Goal: Transaction & Acquisition: Purchase product/service

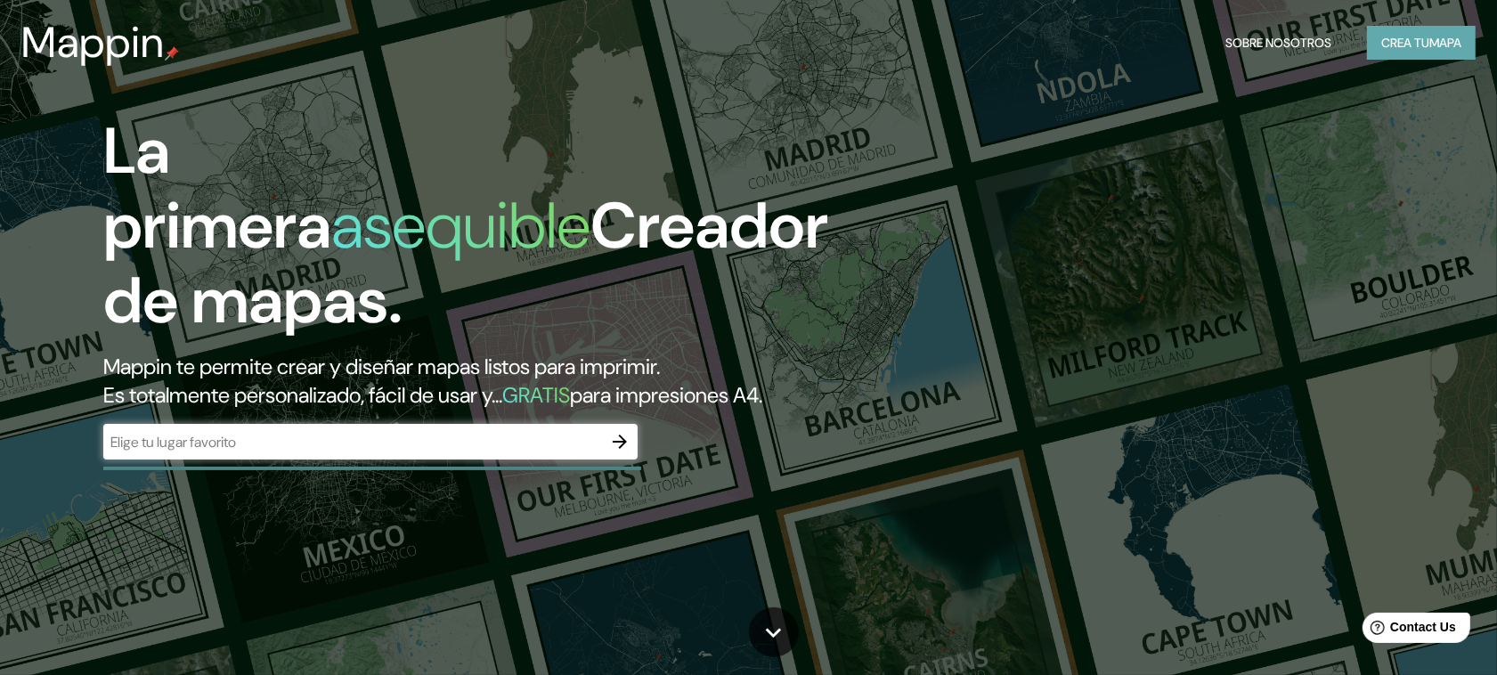
click at [1436, 38] on font "mapa" at bounding box center [1446, 43] width 32 height 16
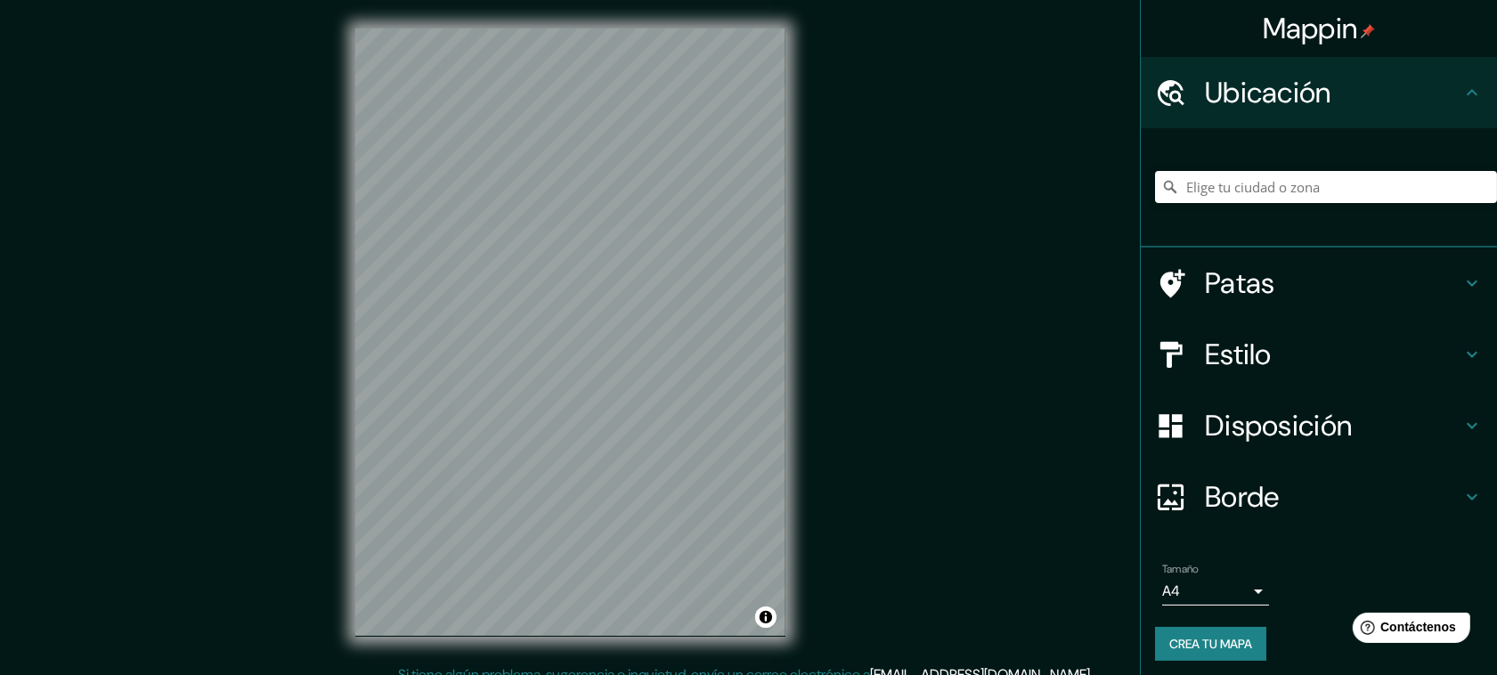
click at [843, 290] on div "Mappin Ubicación Patas Estilo Disposición Borde Elige un borde. Consejo : puede…" at bounding box center [748, 346] width 1497 height 693
click at [991, 216] on div "Mappin Ubicación Patas Estilo Disposición Borde Elige un borde. Consejo : puede…" at bounding box center [748, 346] width 1497 height 693
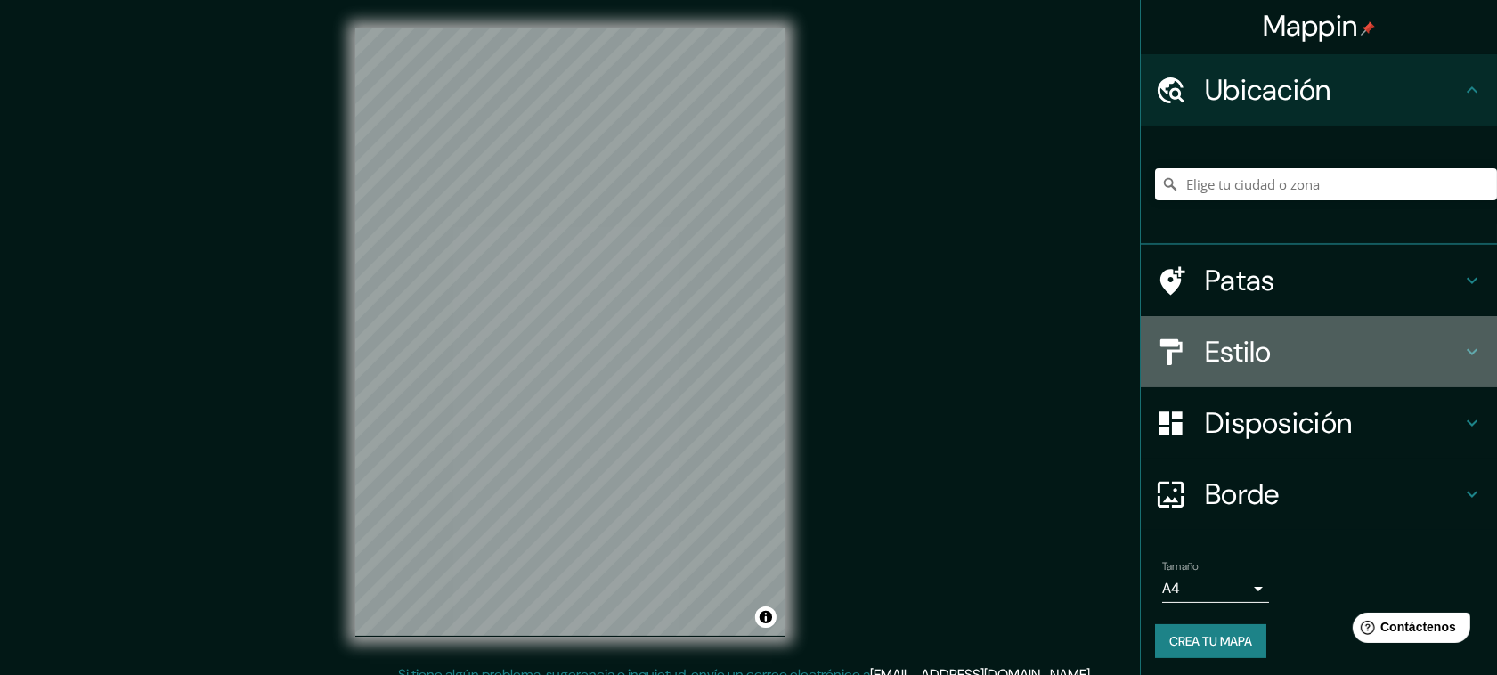
click at [1365, 334] on h4 "Estilo" at bounding box center [1333, 352] width 257 height 36
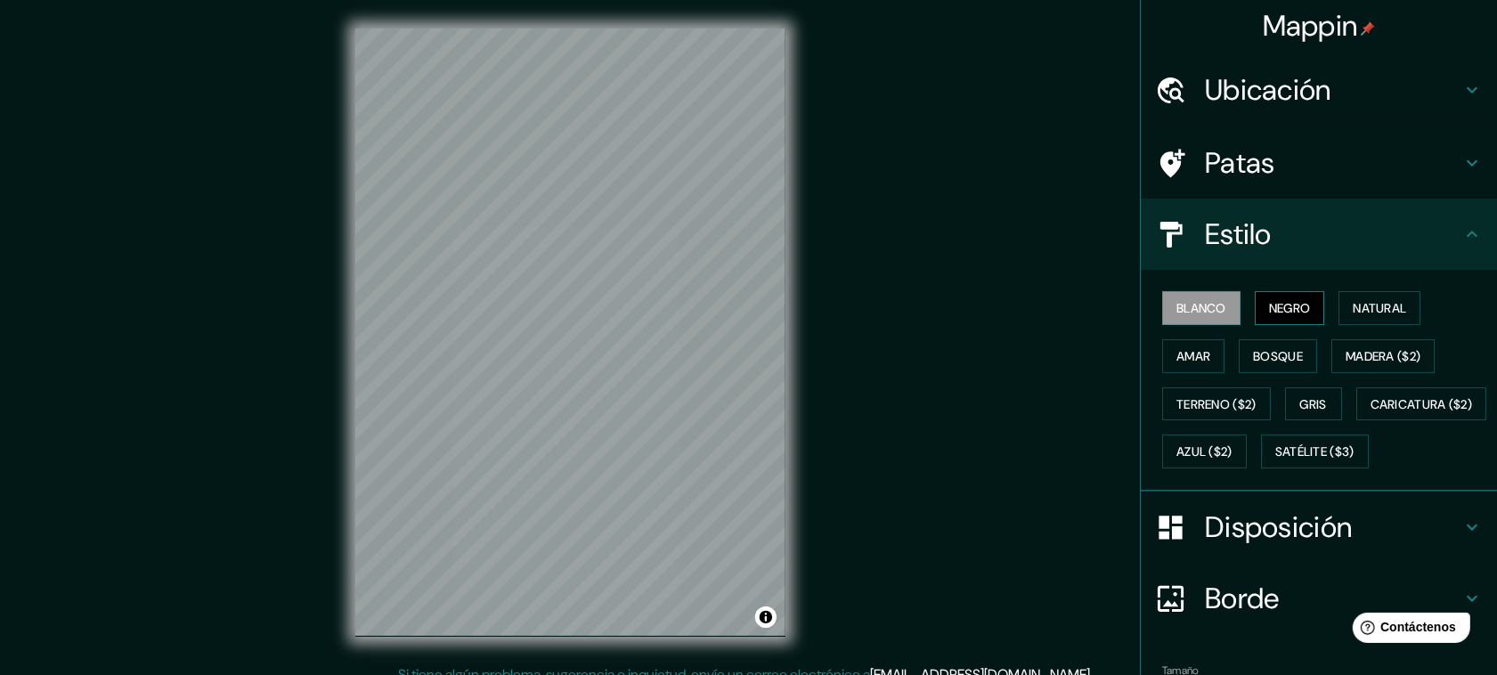
click at [1289, 309] on font "Negro" at bounding box center [1290, 308] width 42 height 16
click at [1391, 248] on h4 "Estilo" at bounding box center [1333, 234] width 257 height 36
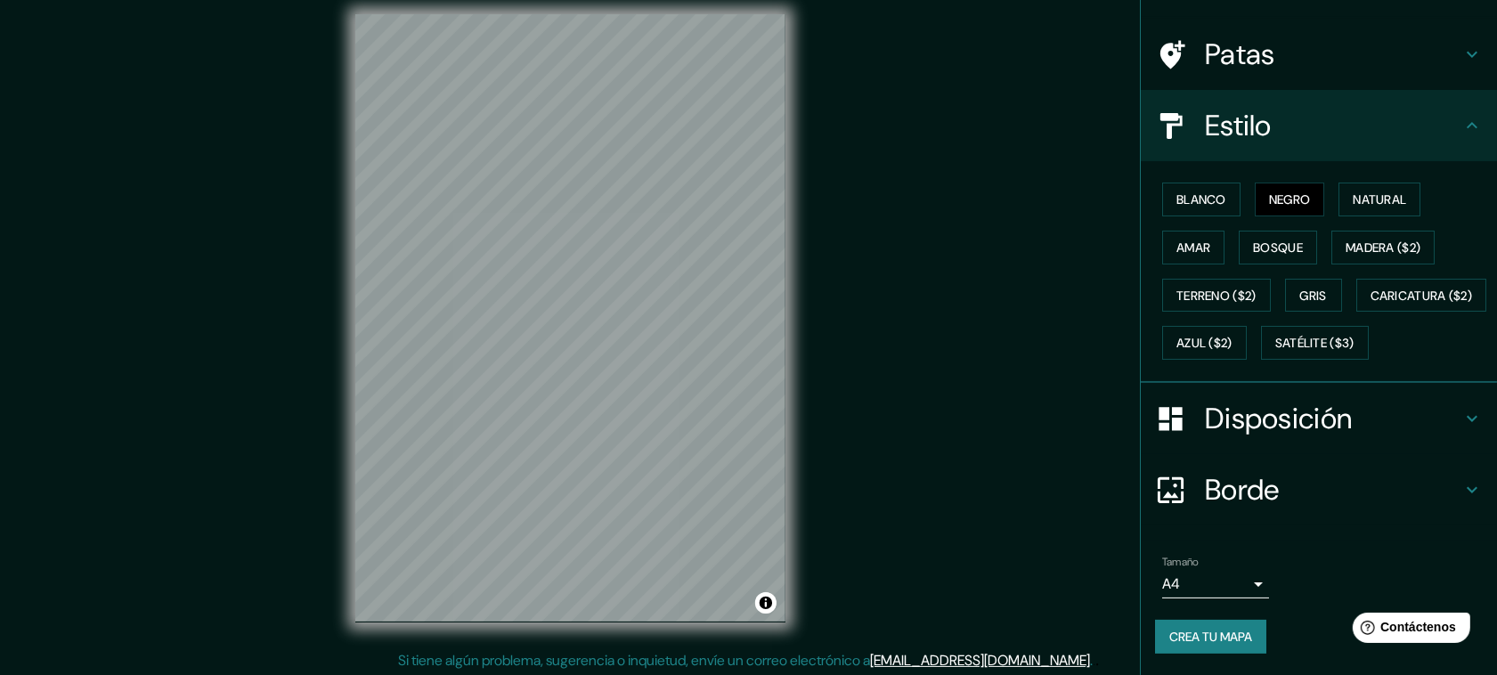
scroll to position [18, 0]
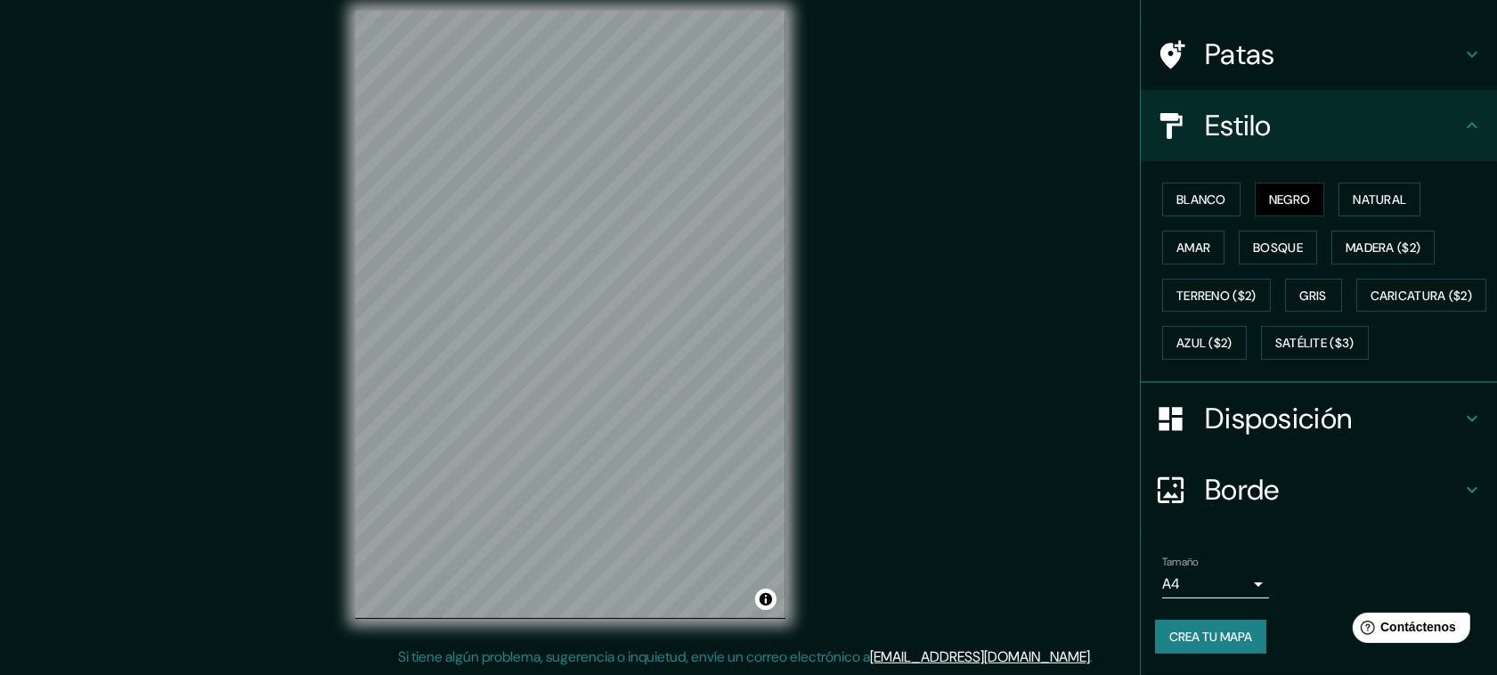
click at [1240, 577] on body "Mappin Ubicación Patas Estilo Blanco Negro Natural [PERSON_NAME] ($2) Terreno (…" at bounding box center [748, 319] width 1497 height 675
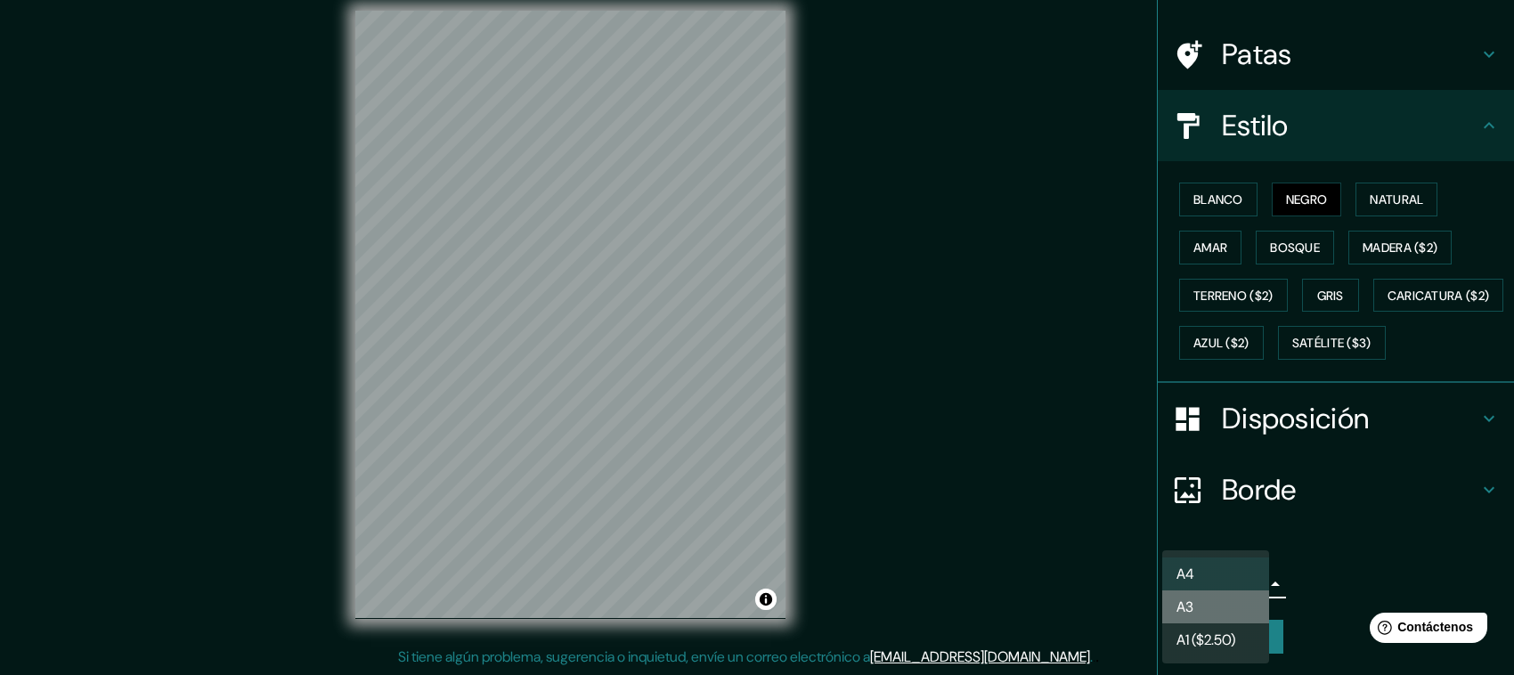
click at [1243, 601] on li "A3" at bounding box center [1215, 607] width 107 height 33
type input "a4"
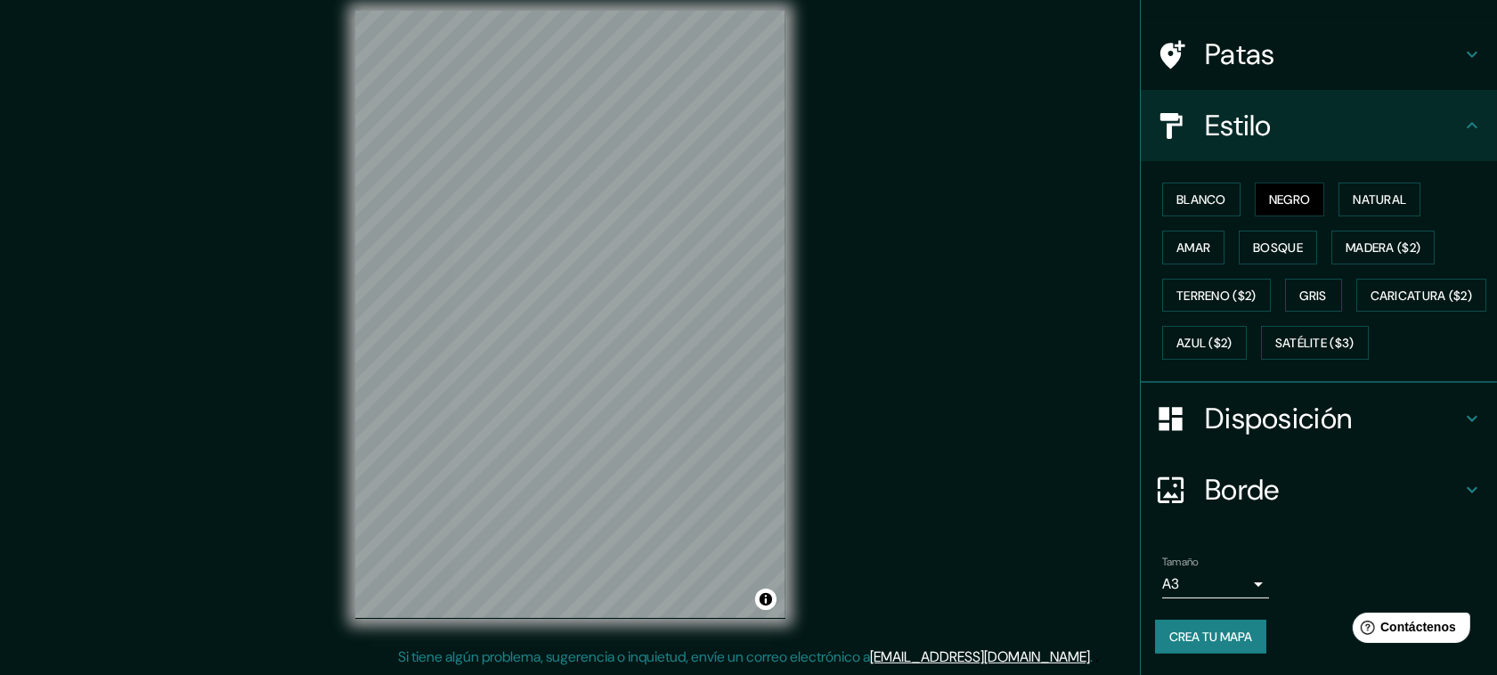
drag, startPoint x: 862, startPoint y: 270, endPoint x: 864, endPoint y: 354, distance: 83.7
click at [1192, 633] on font "Crea tu mapa" at bounding box center [1210, 637] width 83 height 16
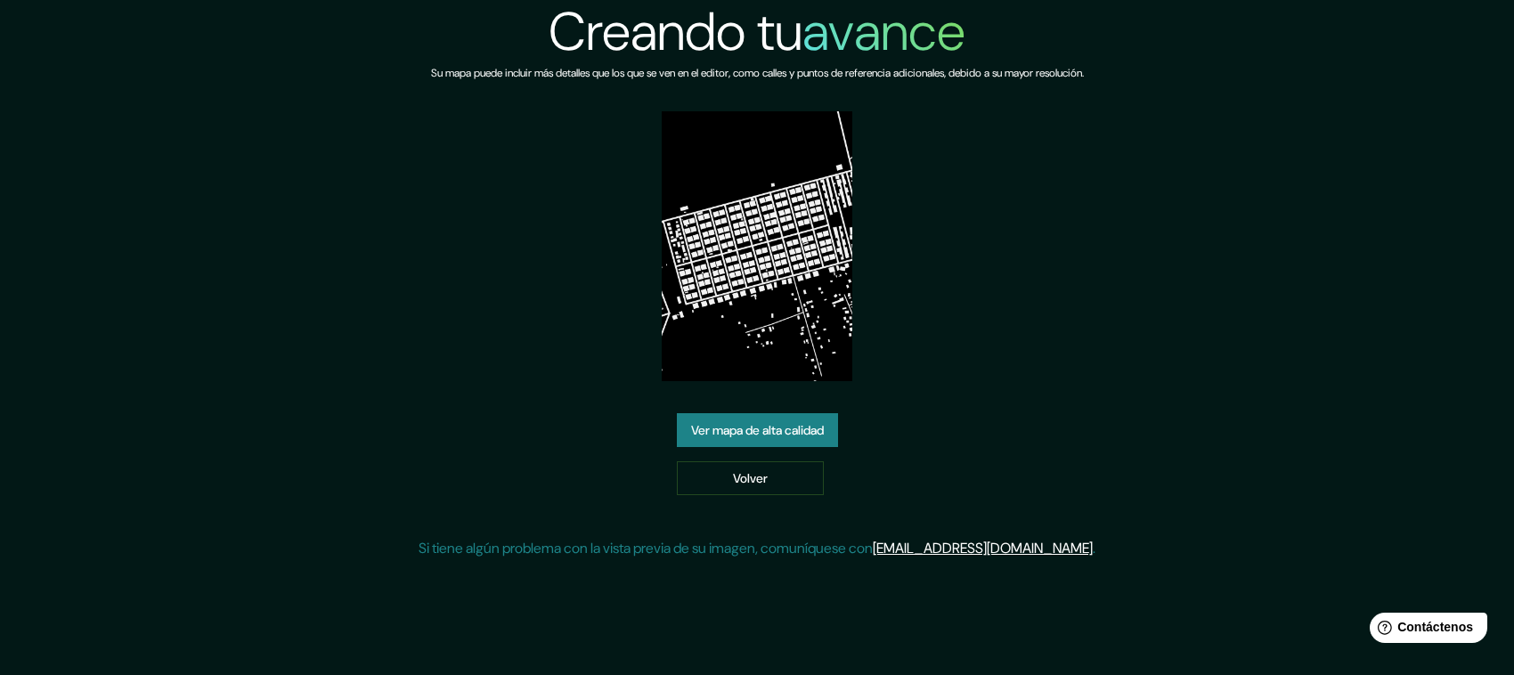
click at [824, 433] on font "Ver mapa de alta calidad" at bounding box center [757, 430] width 133 height 16
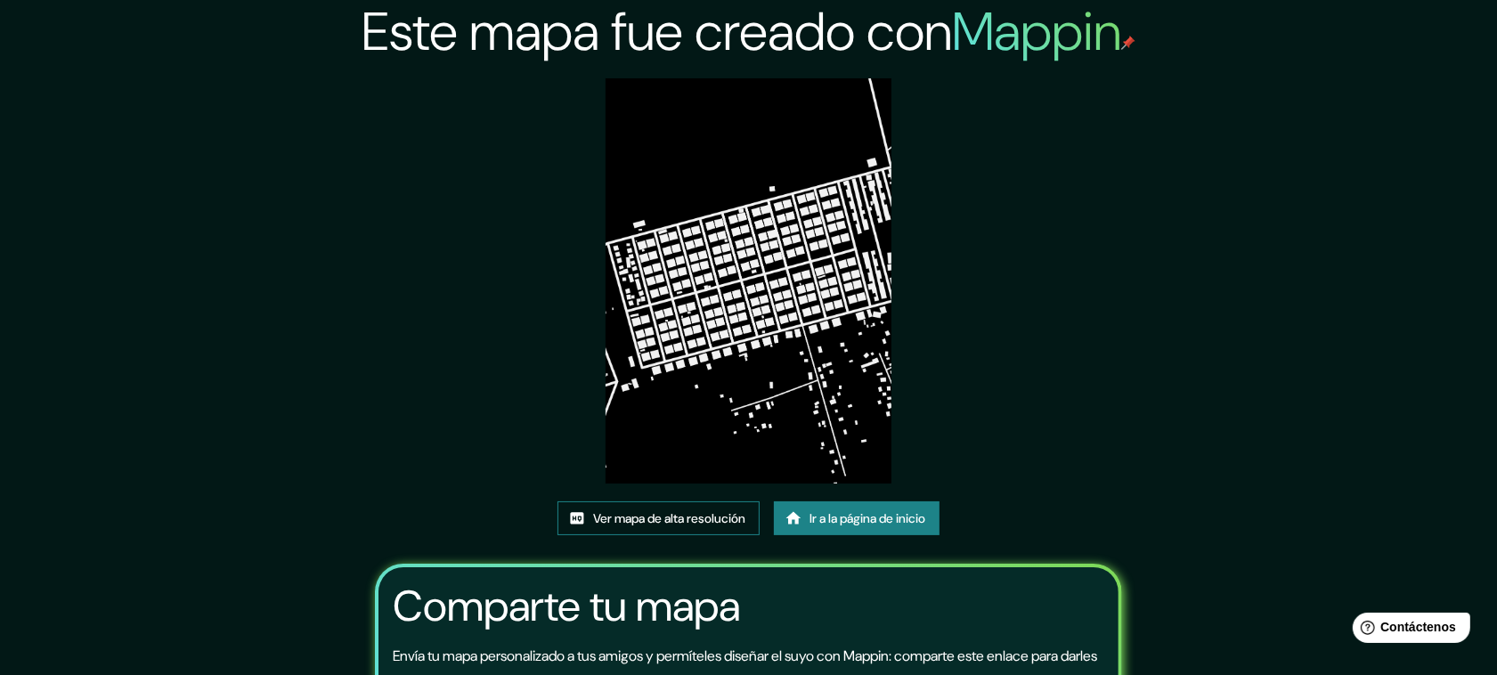
drag, startPoint x: 794, startPoint y: 254, endPoint x: 692, endPoint y: 509, distance: 274.2
click at [693, 508] on font "Ver mapa de alta resolución" at bounding box center [669, 518] width 152 height 23
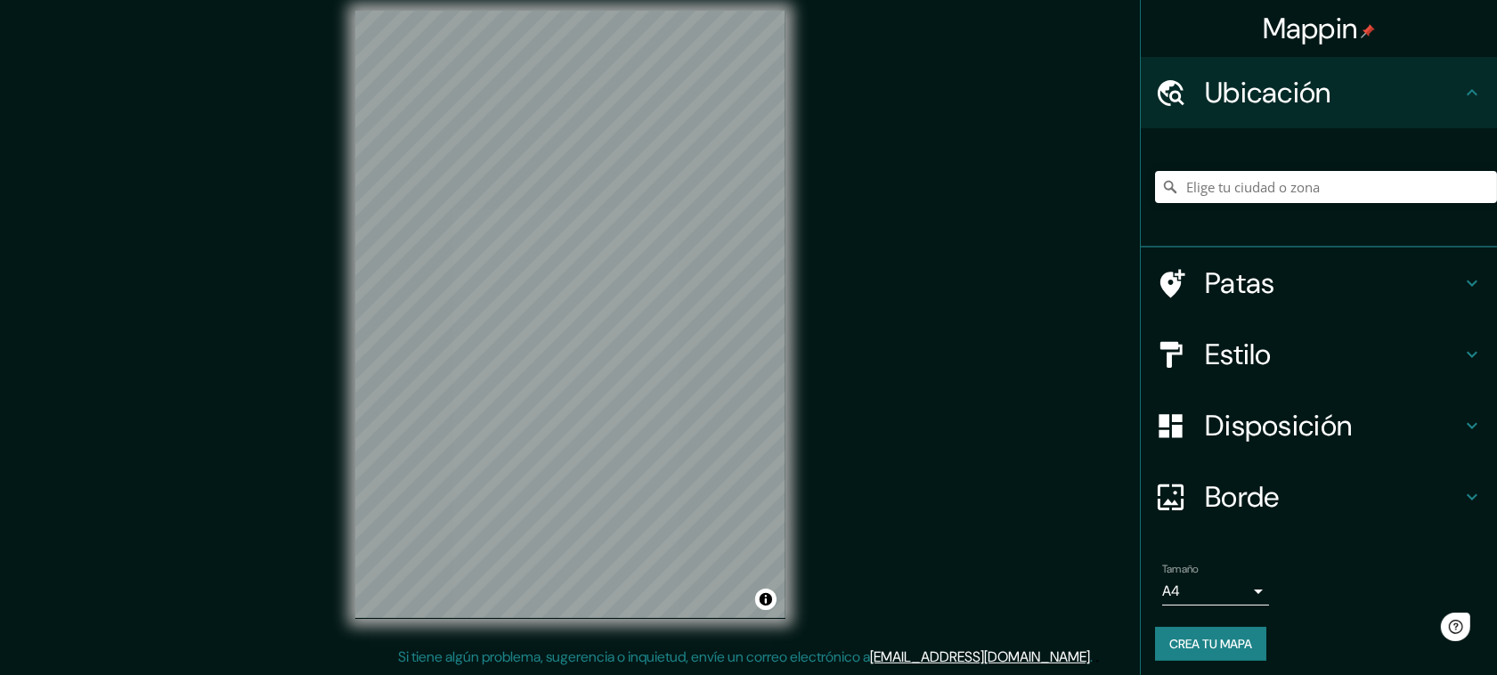
click at [896, 314] on div "Mappin Ubicación Patas Estilo Disposición Borde Elige un borde. Consejo : puede…" at bounding box center [748, 328] width 1497 height 693
click at [811, 273] on div "© Mapbox © OpenStreetMap Mejora este mapa" at bounding box center [570, 314] width 487 height 664
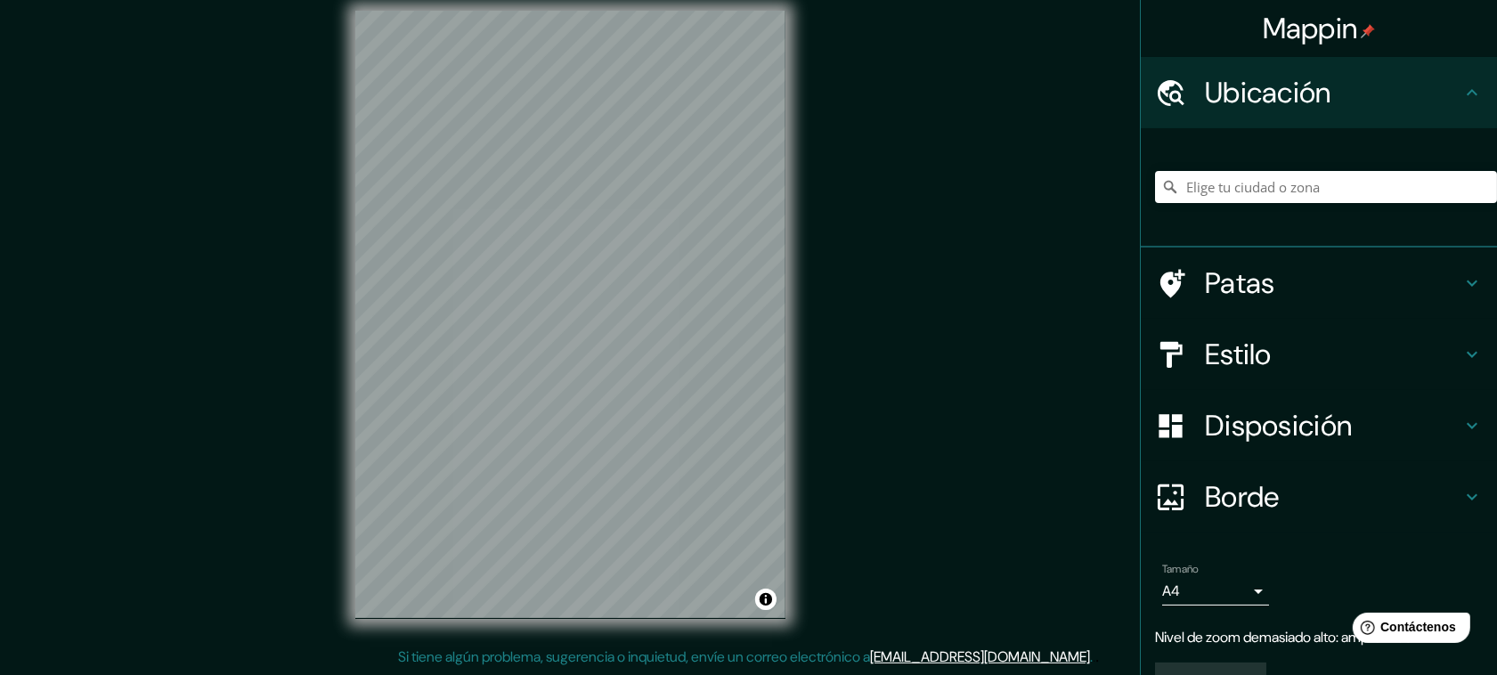
click at [835, 285] on div "Mappin Ubicación Patas Estilo Disposición Borde Elige un borde. Consejo : puede…" at bounding box center [748, 328] width 1497 height 693
click at [795, 295] on div "© Mapbox © OpenStreetMap Mejora este mapa" at bounding box center [570, 314] width 487 height 664
click at [294, 313] on div "Mappin Ubicación Patas Estilo Disposición Borde Elige un borde. Consejo : puede…" at bounding box center [748, 328] width 1497 height 693
click at [914, 300] on div "Mappin Ubicación Patas Estilo Disposición Borde Elige un borde. Consejo : puede…" at bounding box center [748, 330] width 1497 height 693
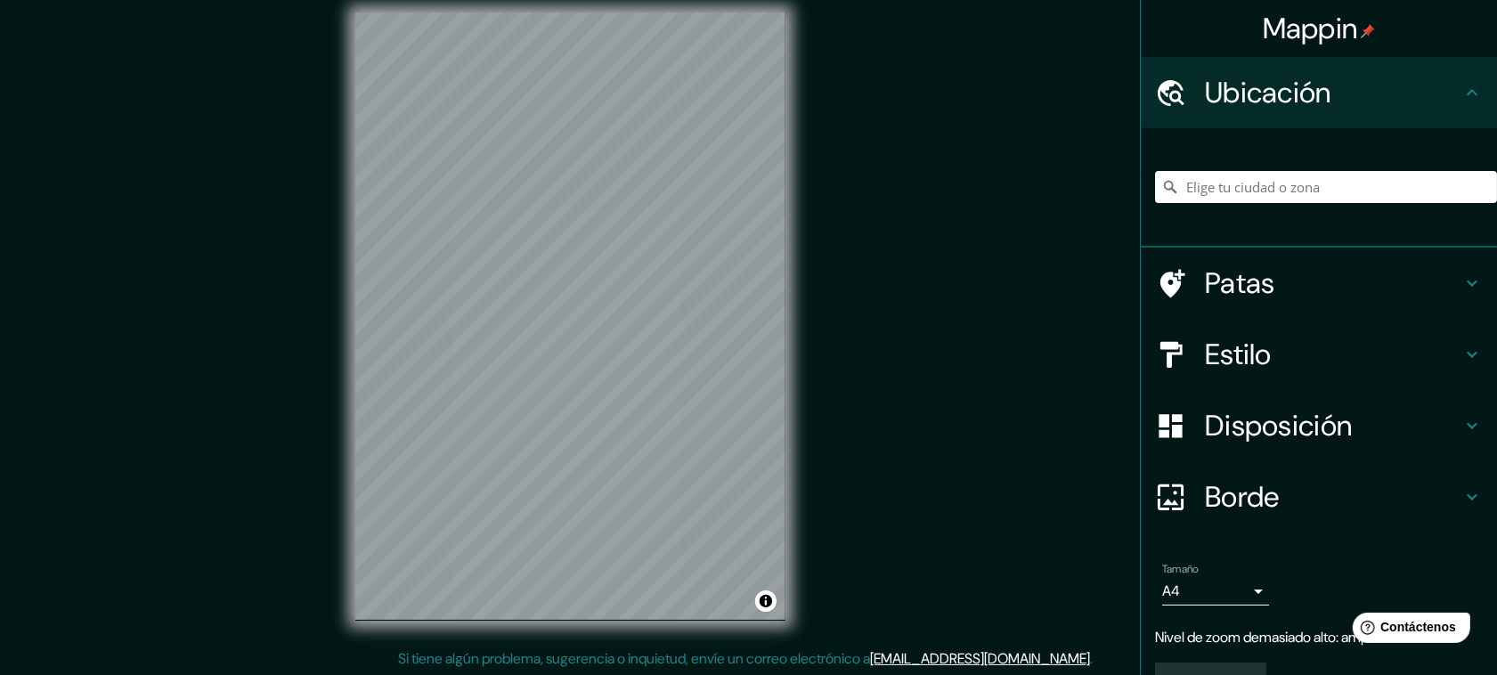
click at [314, 304] on div "Mappin Ubicación Patas Estilo Disposición Borde Elige un borde. Consejo : puede…" at bounding box center [748, 330] width 1497 height 693
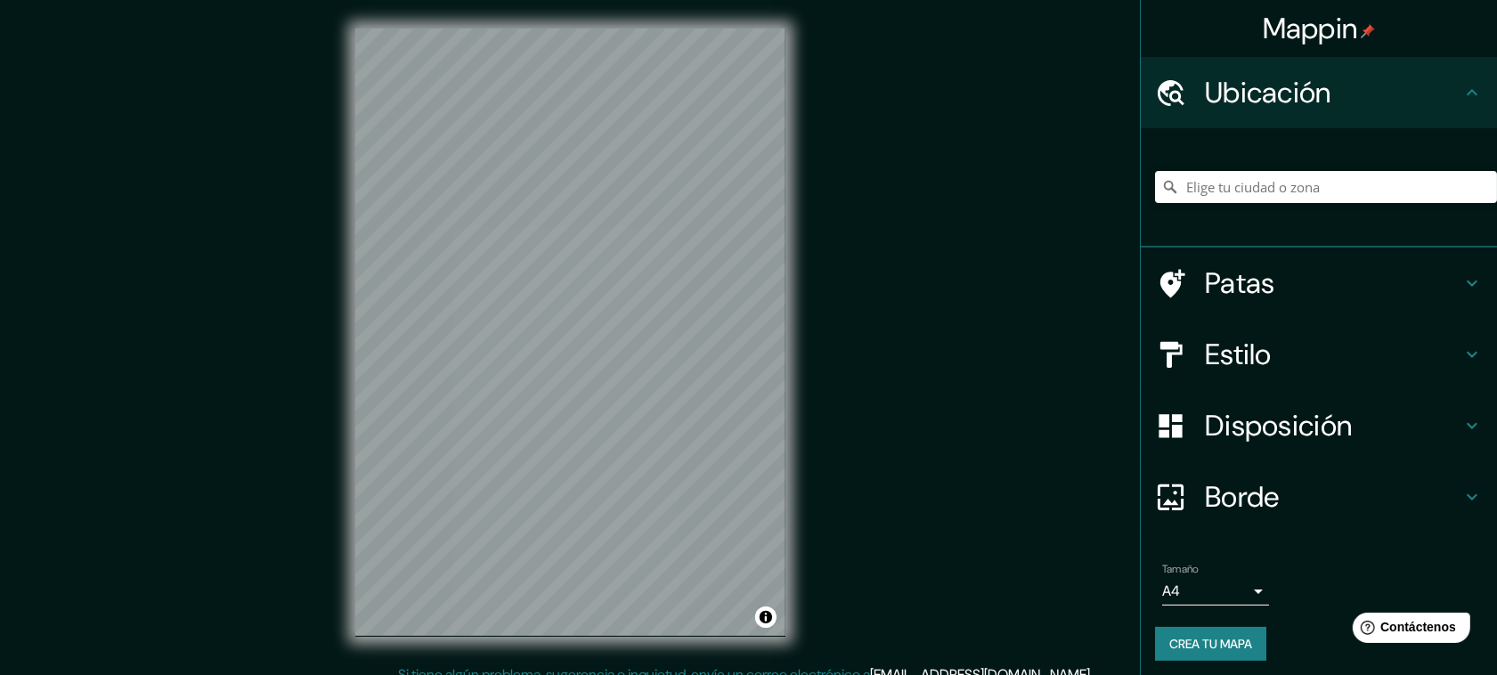
click at [327, 366] on div "© Mapbox © OpenStreetMap Mejora este mapa" at bounding box center [570, 332] width 487 height 664
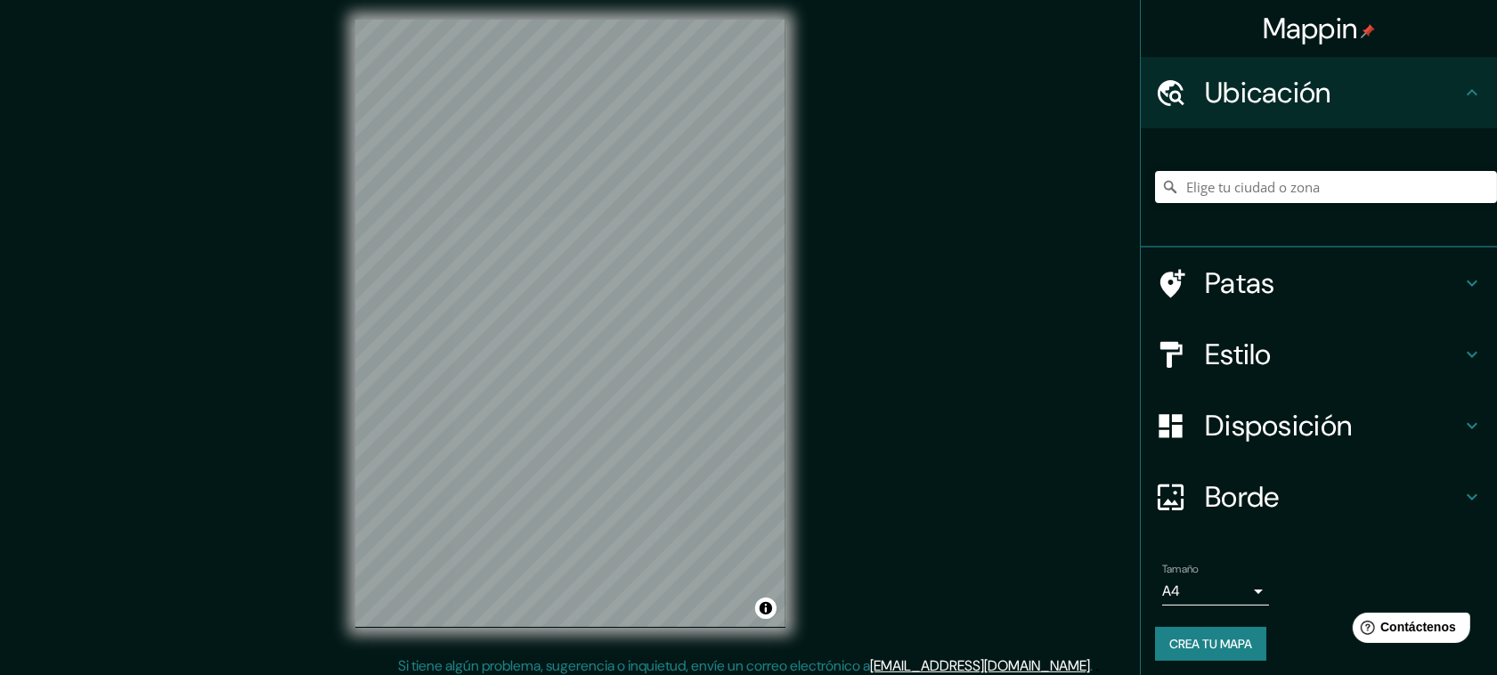
scroll to position [18, 0]
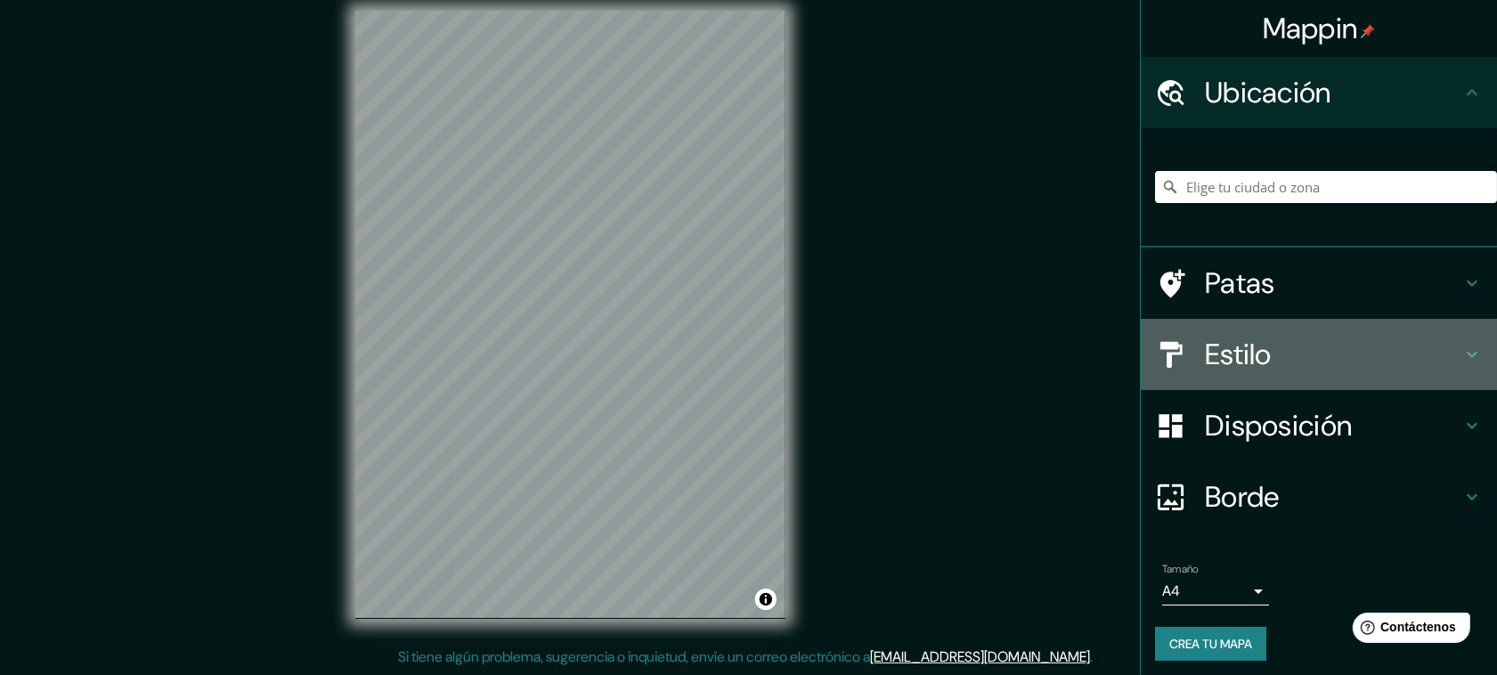
click at [1227, 332] on div "Estilo" at bounding box center [1319, 354] width 356 height 71
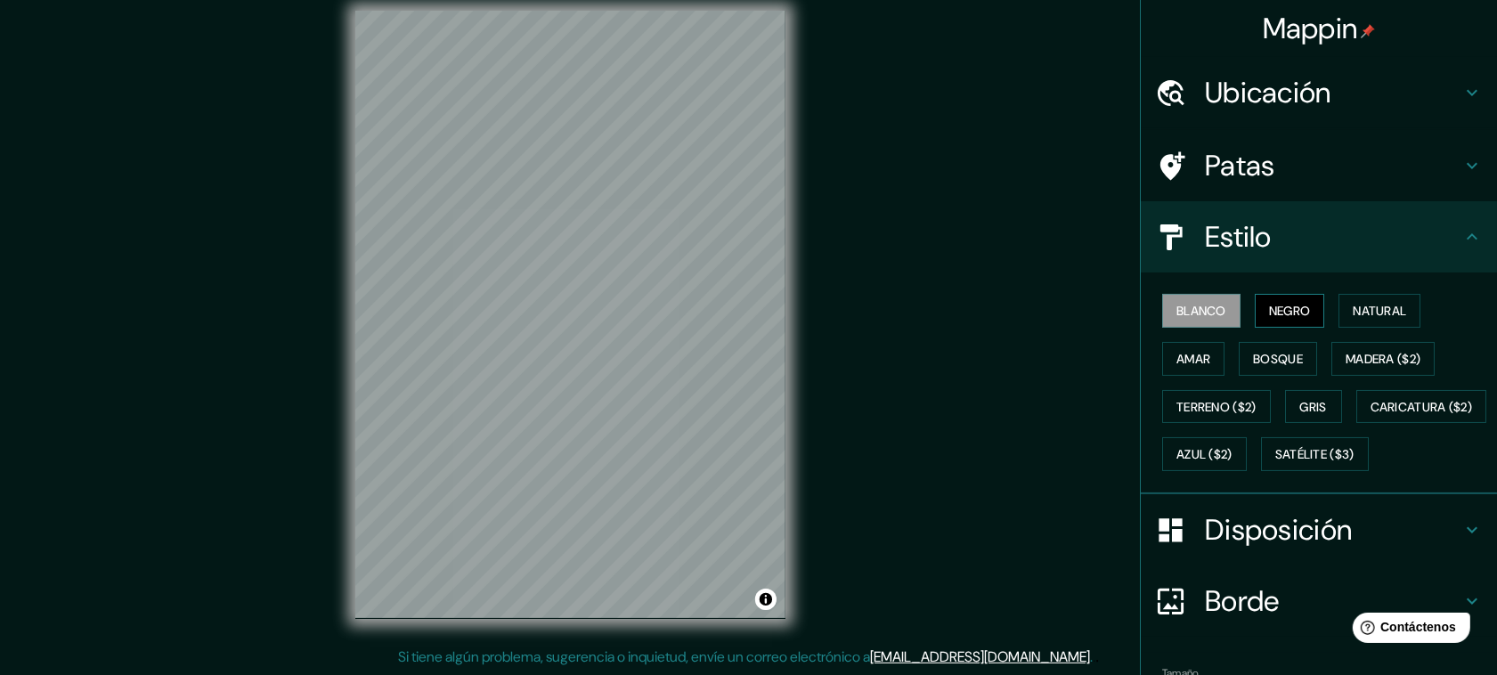
click at [1288, 310] on font "Negro" at bounding box center [1290, 311] width 42 height 16
click at [340, 307] on div "© Mapbox © OpenStreetMap Improve this map" at bounding box center [570, 314] width 487 height 664
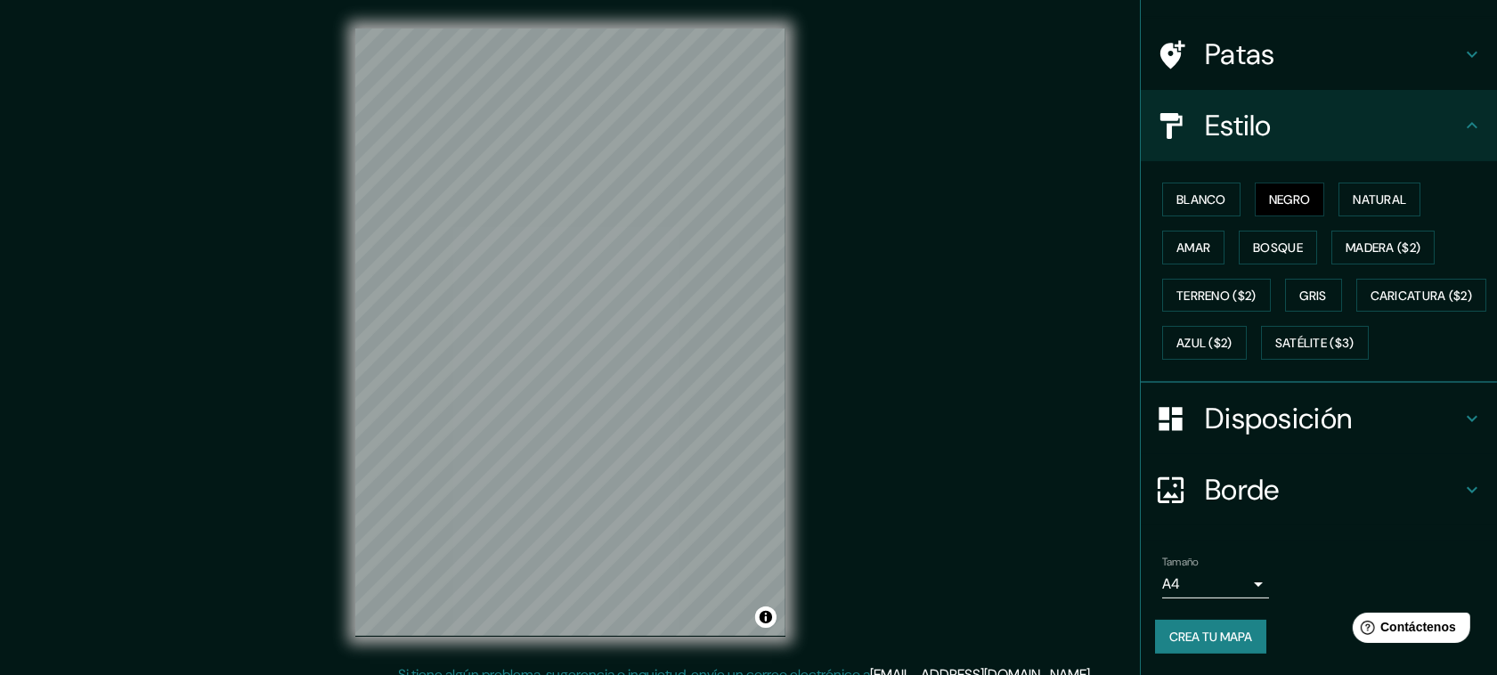
scroll to position [153, 0]
click at [1211, 633] on font "Crea tu mapa" at bounding box center [1210, 637] width 83 height 16
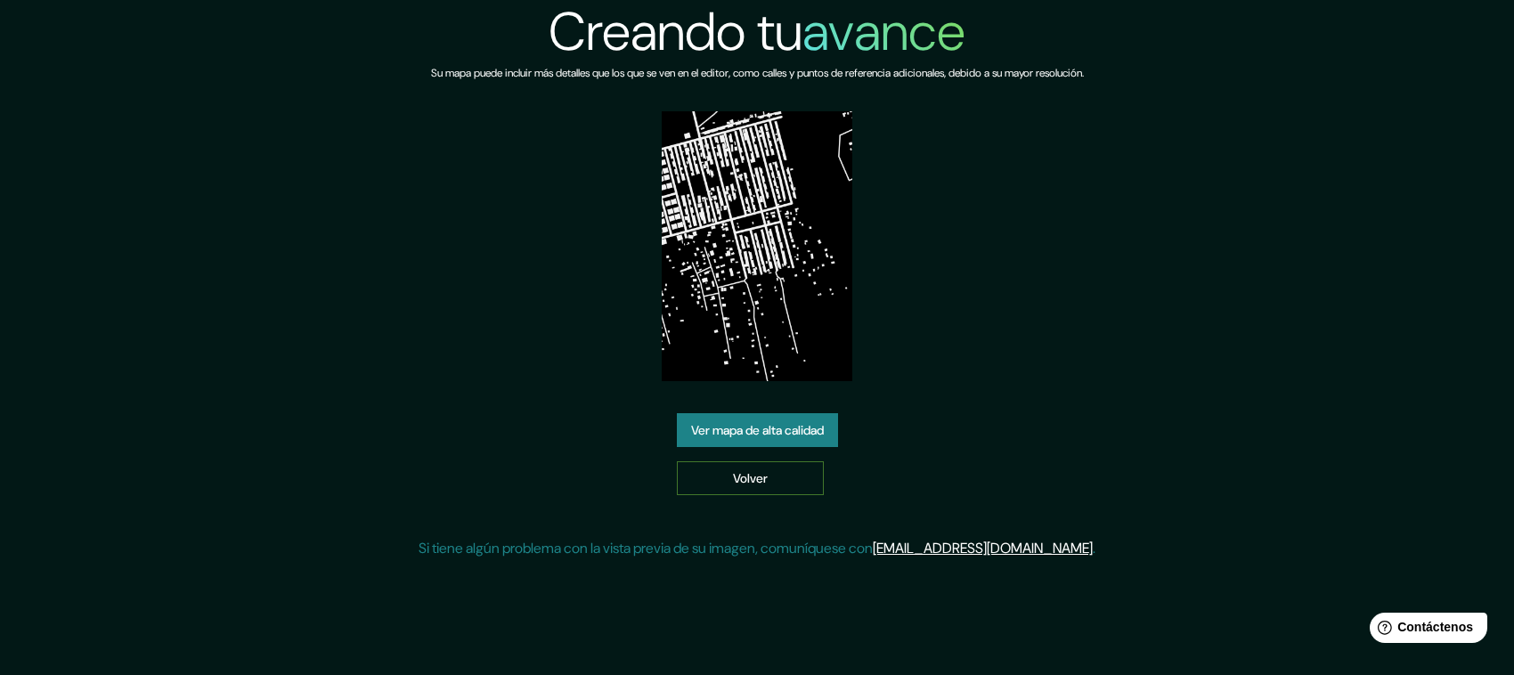
click at [803, 479] on link "Volver" at bounding box center [750, 478] width 147 height 34
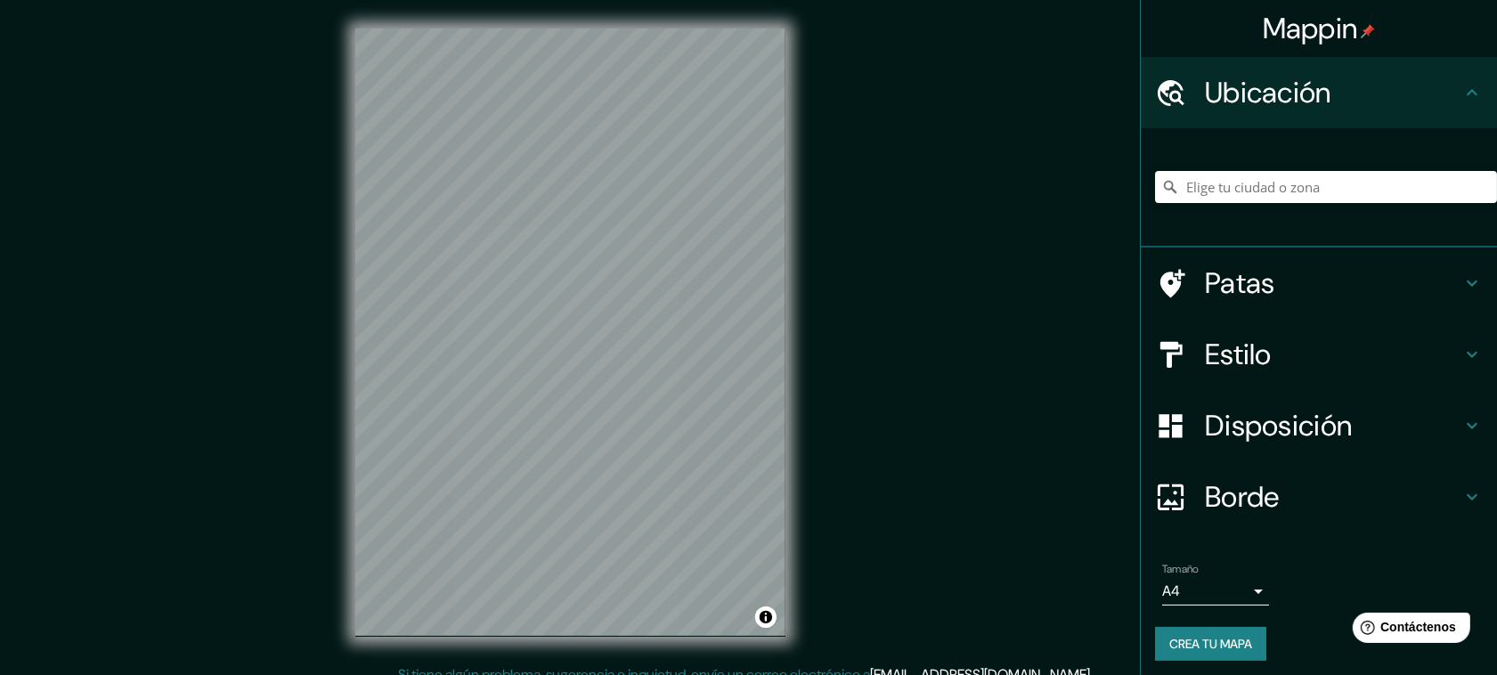
click at [1292, 361] on h4 "Estilo" at bounding box center [1333, 355] width 257 height 36
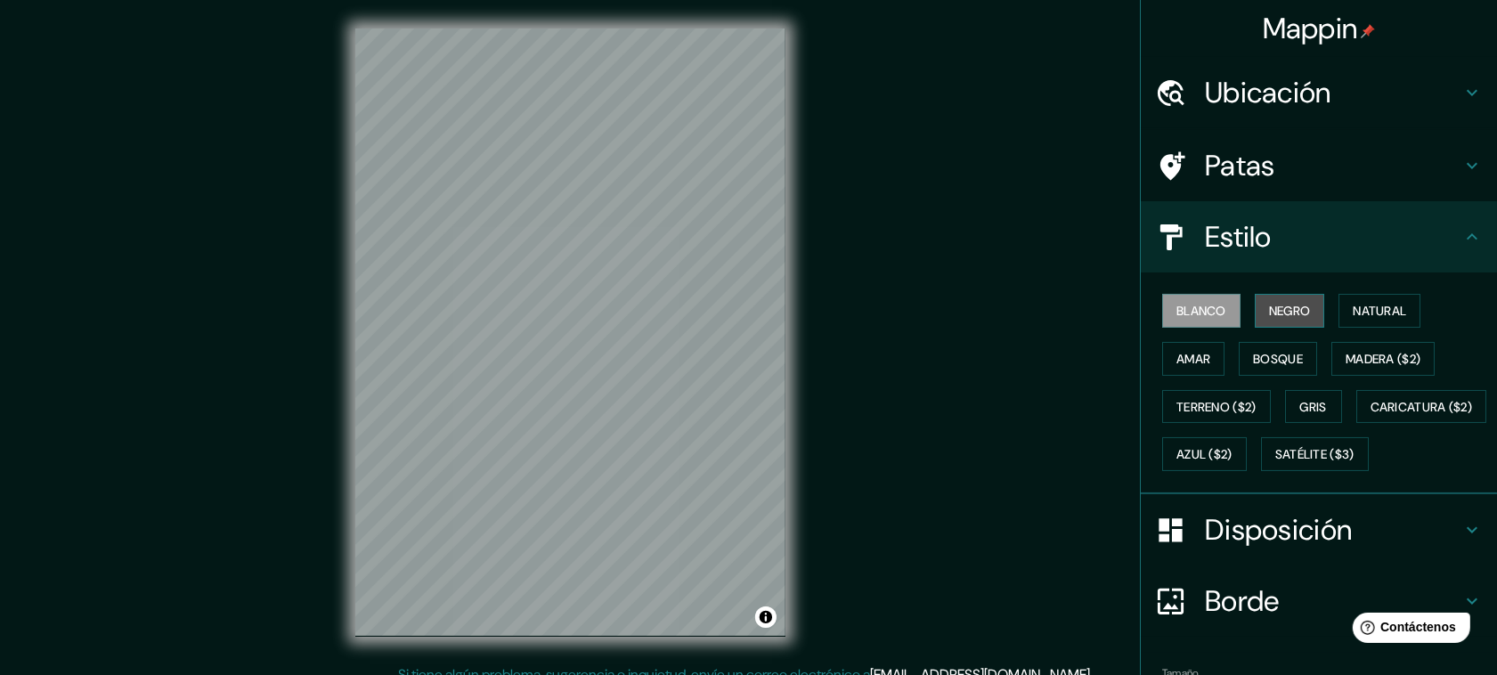
click at [1280, 314] on font "Negro" at bounding box center [1290, 311] width 42 height 16
click at [795, 295] on div "© Mapbox © OpenStreetMap Improve this map" at bounding box center [570, 332] width 487 height 664
click at [800, 286] on div "© Mapbox © OpenStreetMap Improve this map" at bounding box center [570, 332] width 487 height 664
click at [857, 316] on div "Mappin Ubicación Patas Estilo Blanco Negro Natural Amar Bosque Madera ($2) Terr…" at bounding box center [748, 346] width 1497 height 693
click at [827, 393] on div "Mappin Ubicación Patas Estilo Blanco Negro Natural Amar Bosque Madera ($2) Terr…" at bounding box center [748, 346] width 1497 height 693
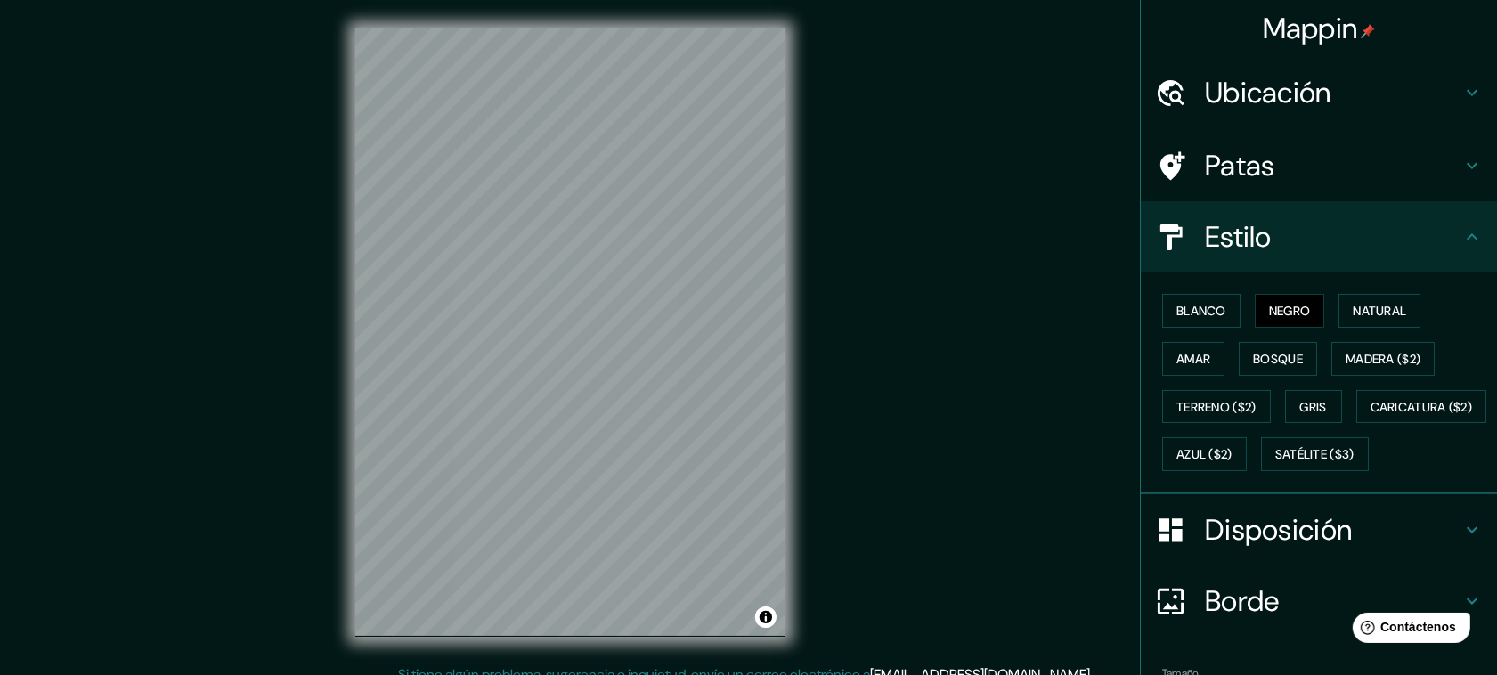
drag, startPoint x: 804, startPoint y: 394, endPoint x: 940, endPoint y: 288, distance: 171.9
drag, startPoint x: 940, startPoint y: 288, endPoint x: 916, endPoint y: 238, distance: 55.4
click at [916, 238] on div "Mappin Ubicación Patas Estilo Blanco Negro Natural Amar Bosque Madera ($2) Terr…" at bounding box center [748, 346] width 1497 height 693
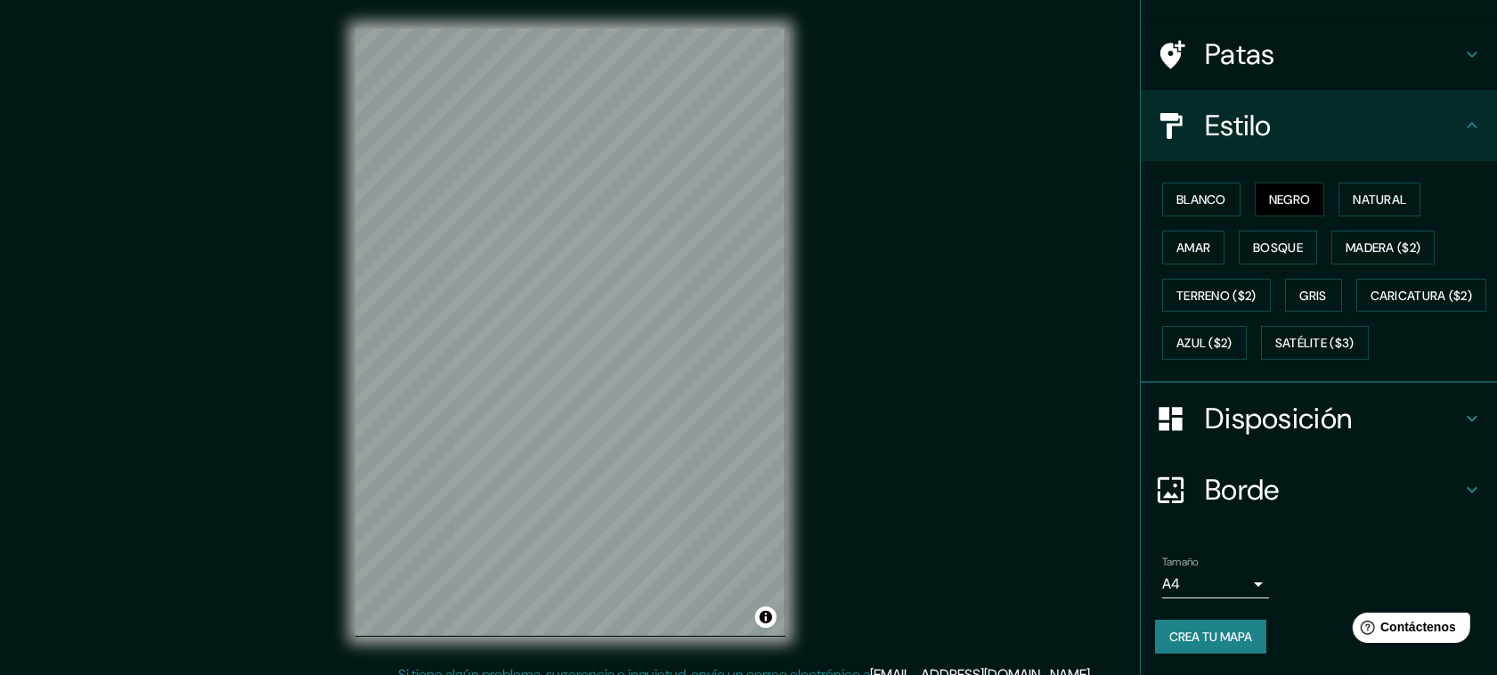
scroll to position [153, 0]
click at [886, 347] on div "Mappin Ubicación Patas Estilo Blanco Negro Natural Amar Bosque Madera ($2) Terr…" at bounding box center [748, 346] width 1497 height 693
